Goal: Task Accomplishment & Management: Complete application form

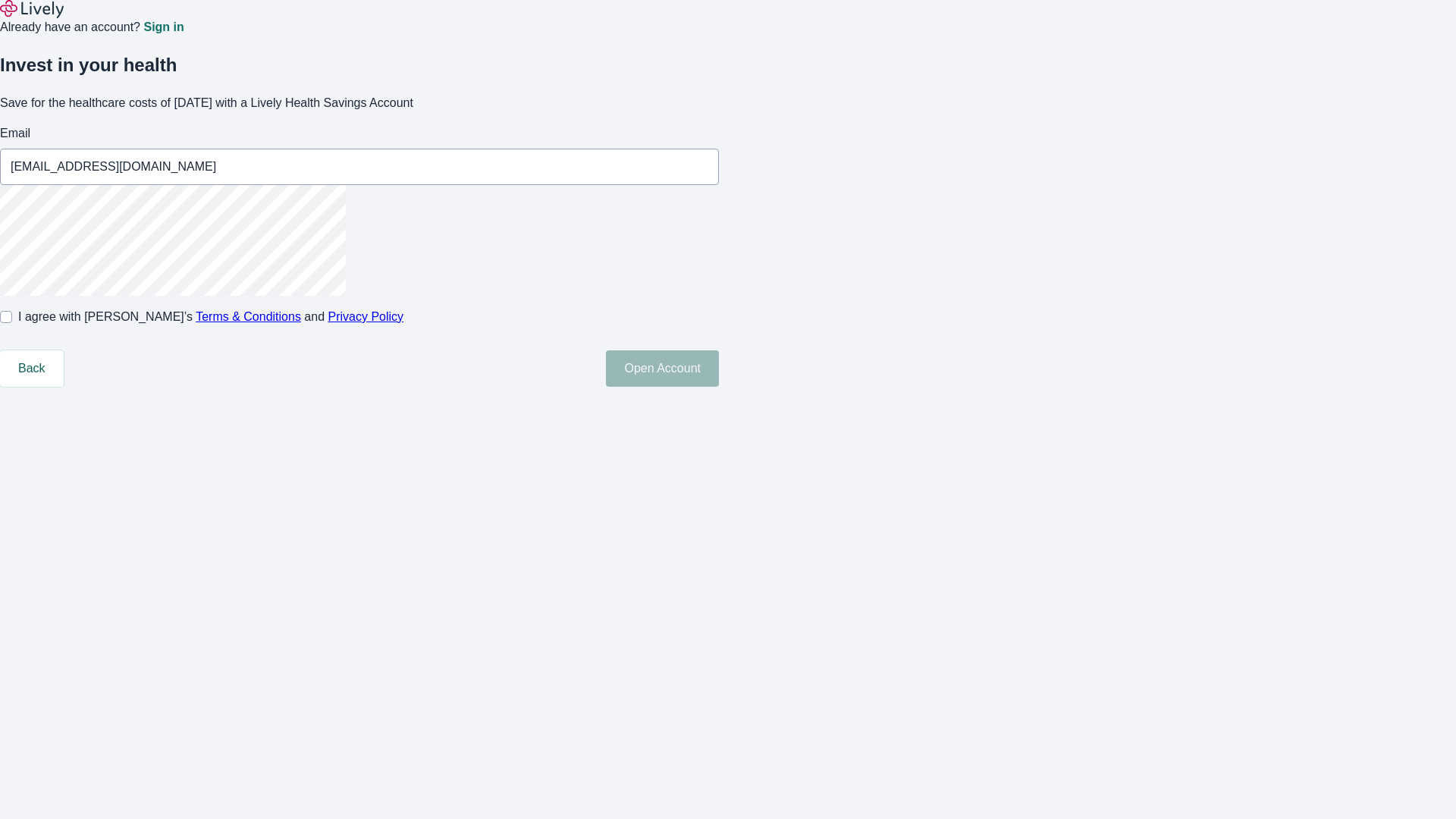
click at [12, 323] on input "I agree with Lively’s Terms & Conditions and Privacy Policy" at bounding box center [6, 317] width 12 height 12
checkbox input "true"
click at [718, 387] on button "Open Account" at bounding box center [663, 369] width 113 height 36
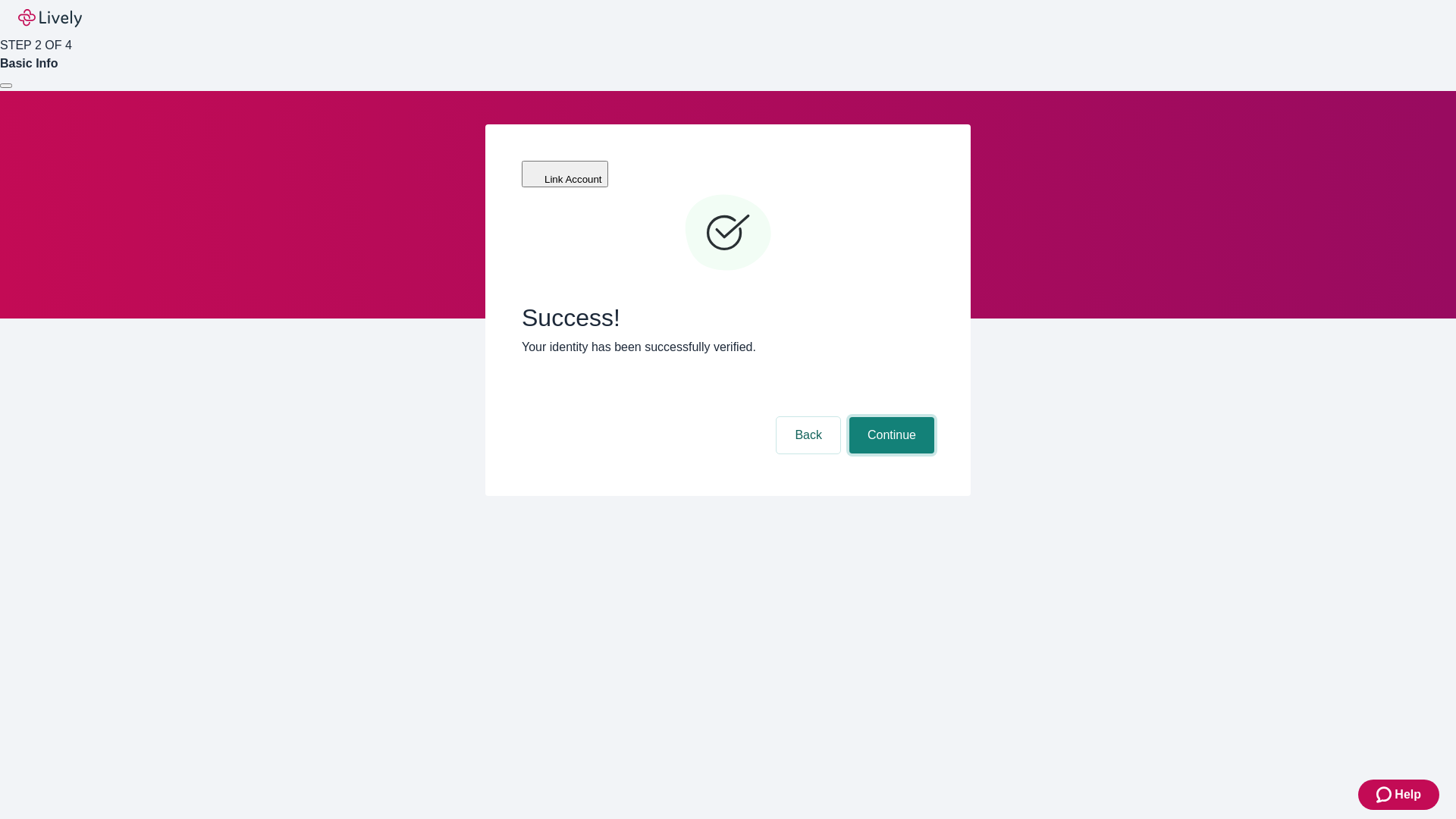
click at [889, 417] on button "Continue" at bounding box center [891, 435] width 85 height 36
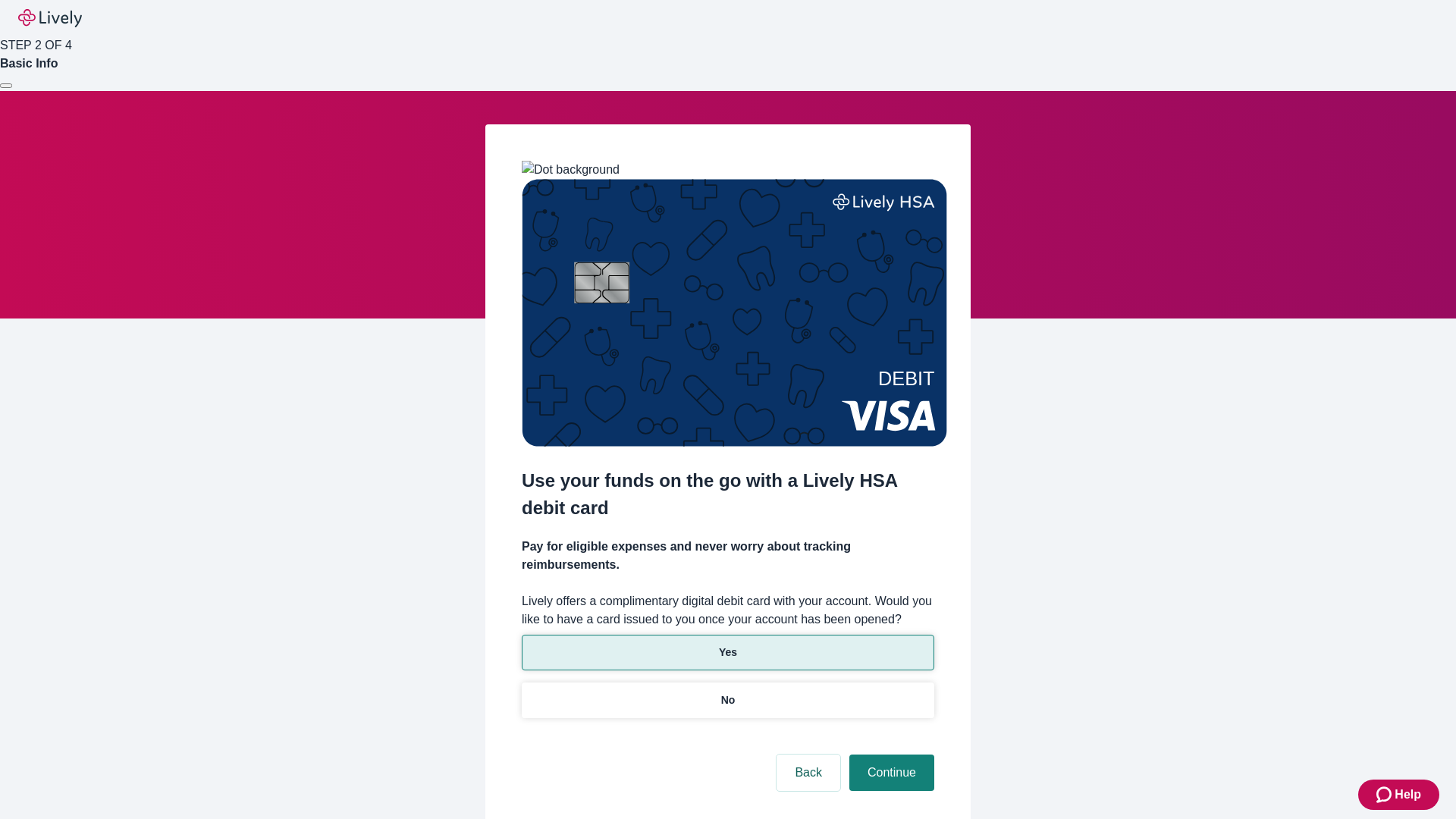
click at [727, 644] on p "Yes" at bounding box center [727, 652] width 18 height 16
click at [889, 754] on button "Continue" at bounding box center [891, 772] width 85 height 36
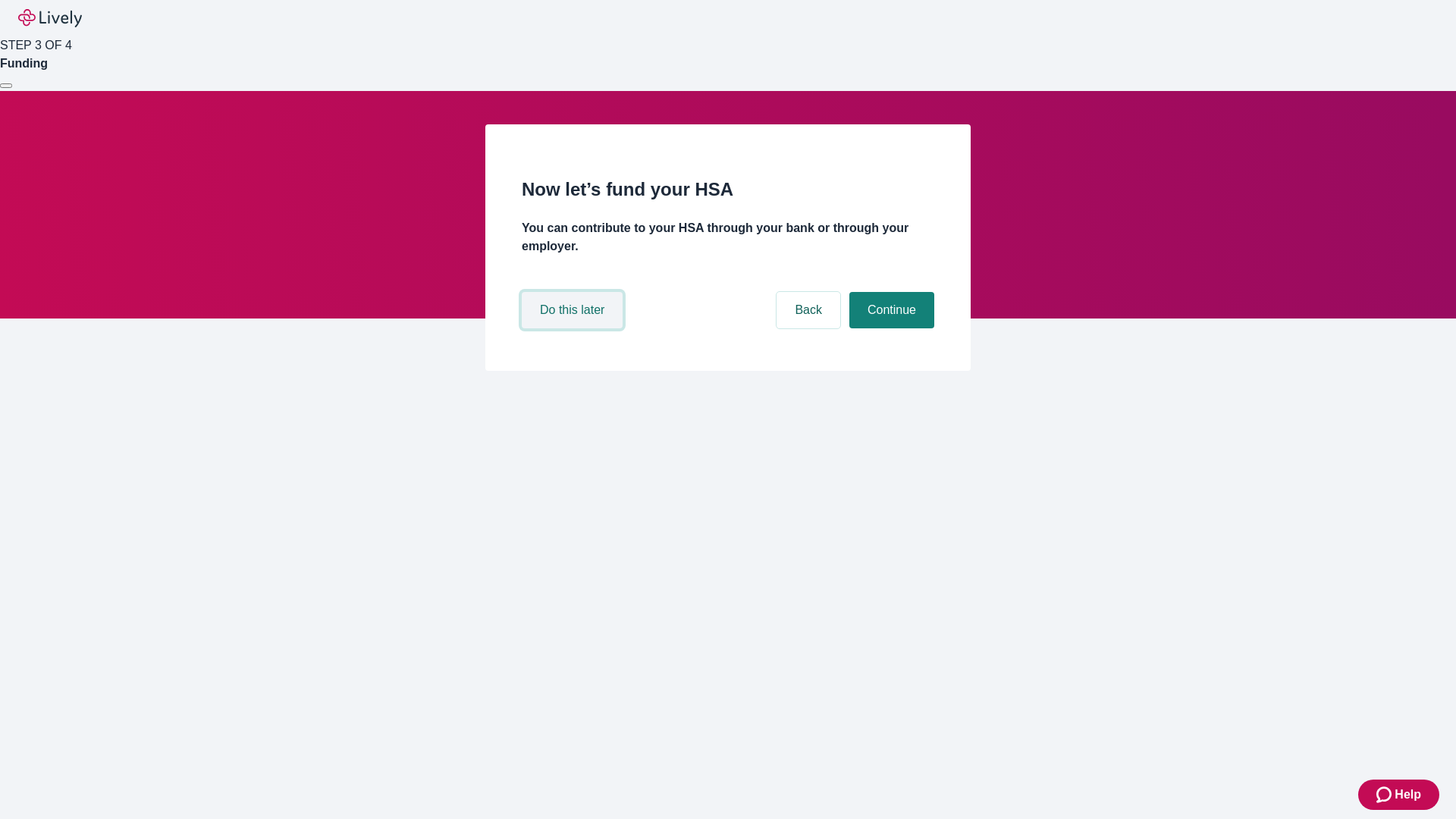
click at [574, 328] on button "Do this later" at bounding box center [571, 310] width 101 height 36
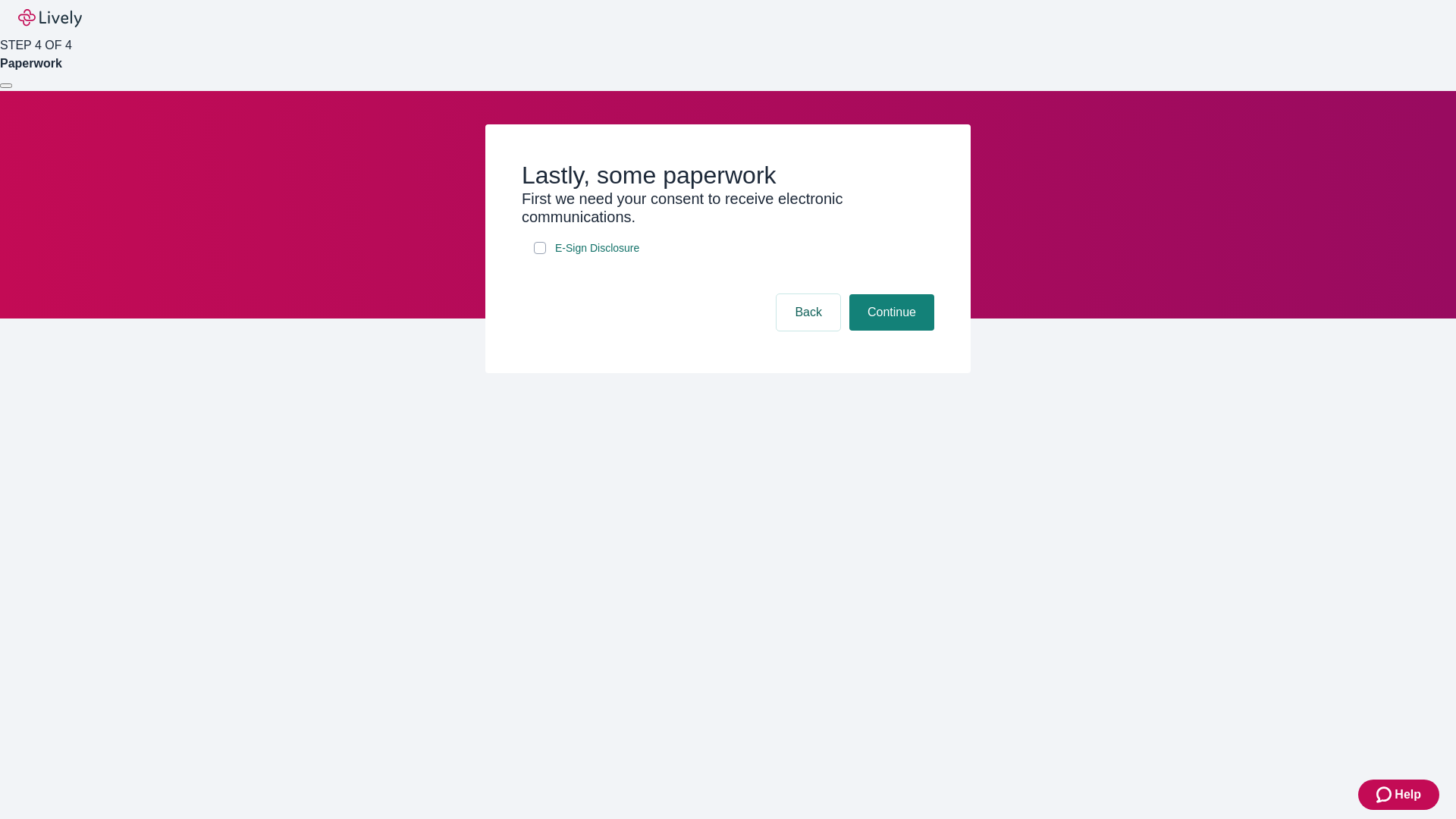
click at [540, 253] on input "E-Sign Disclosure" at bounding box center [540, 248] width 12 height 12
checkbox input "true"
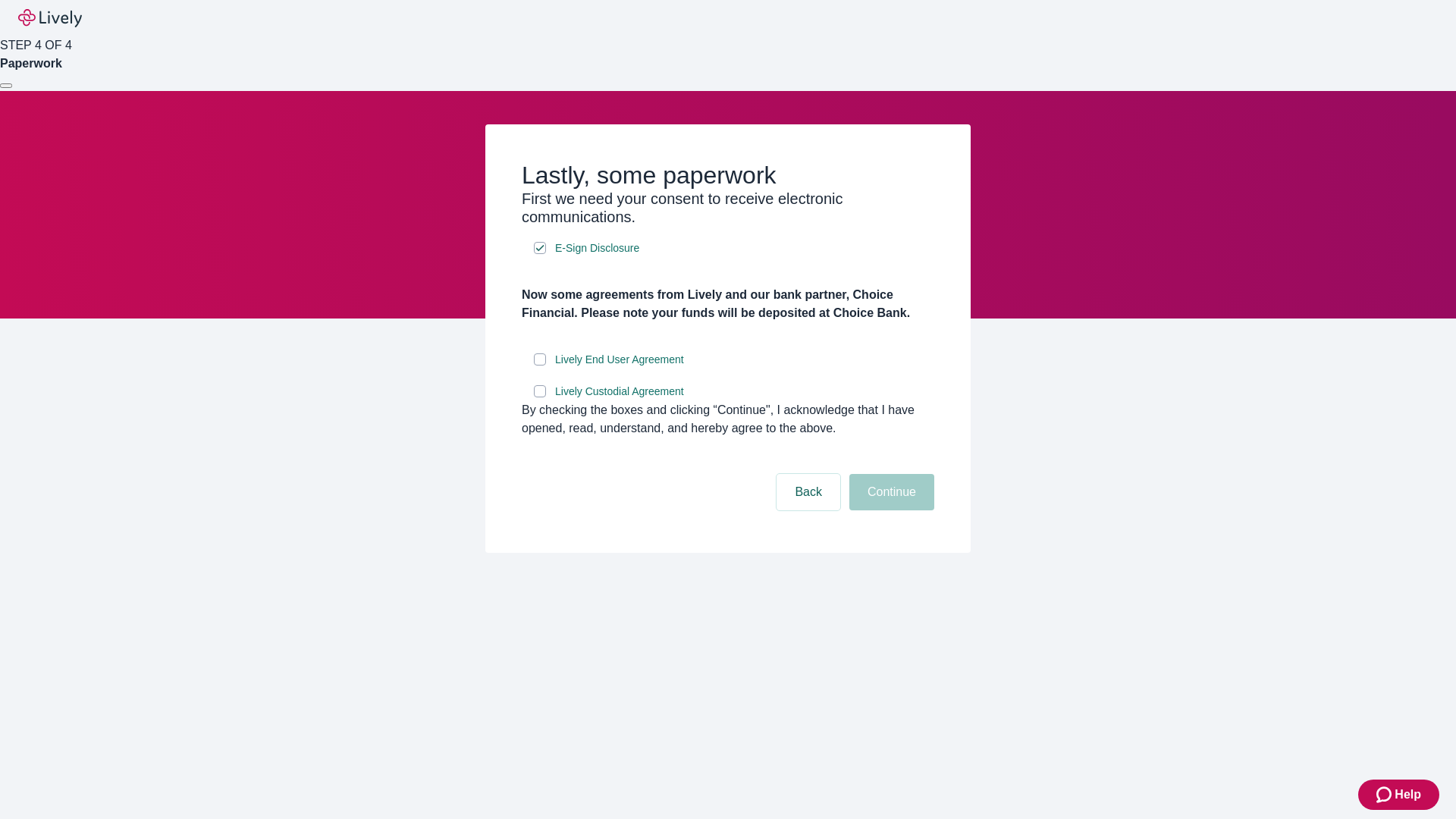
click at [540, 365] on input "Lively End User Agreement" at bounding box center [540, 359] width 12 height 12
checkbox input "true"
click at [540, 397] on input "Lively Custodial Agreement" at bounding box center [540, 391] width 12 height 12
checkbox input "true"
click at [889, 510] on button "Continue" at bounding box center [891, 492] width 85 height 36
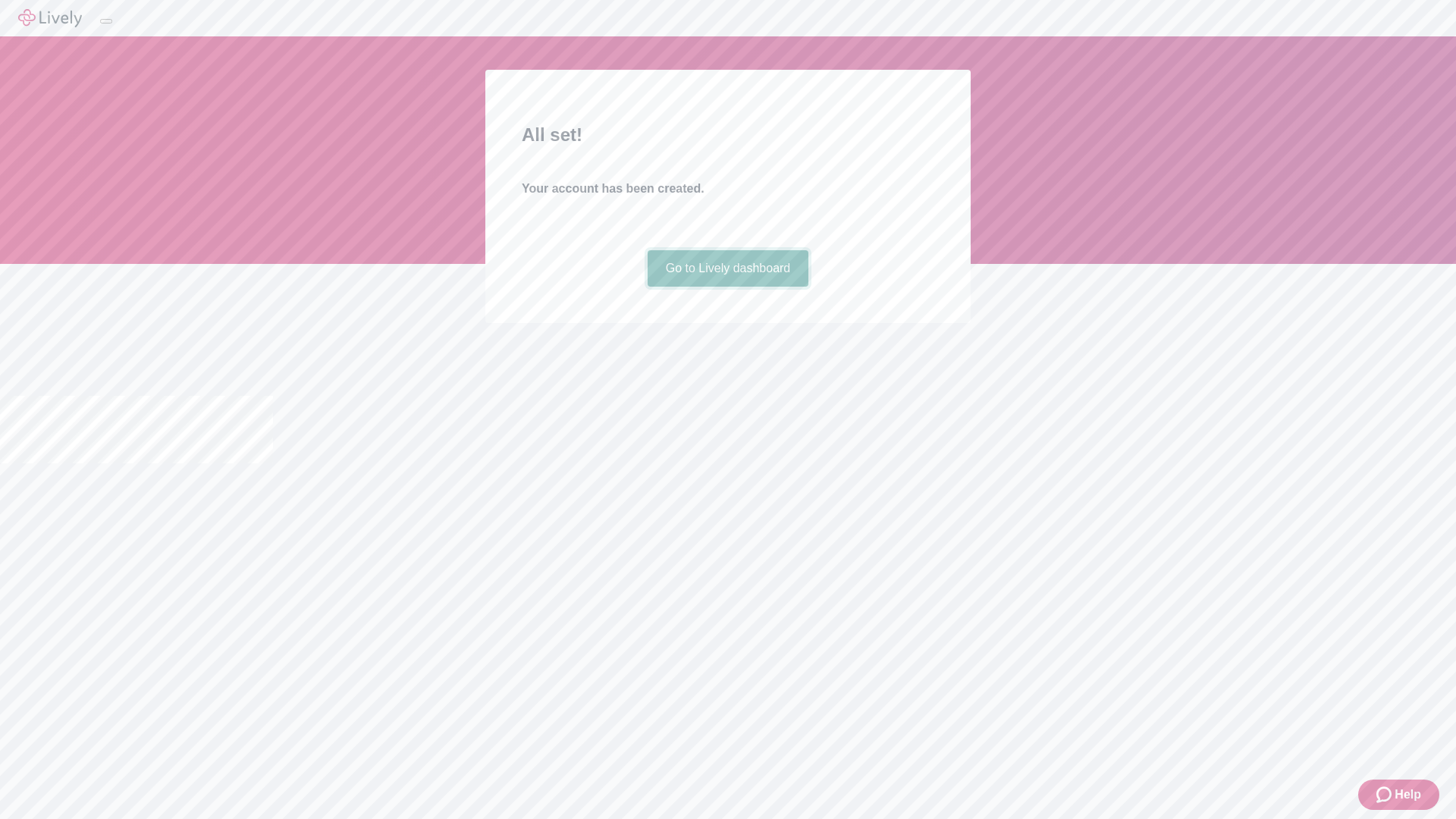
click at [727, 286] on link "Go to Lively dashboard" at bounding box center [728, 268] width 161 height 36
